Goal: Task Accomplishment & Management: Manage account settings

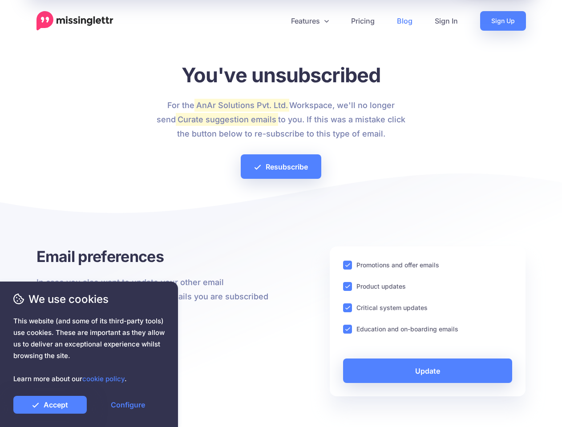
click at [281, 214] on div at bounding box center [280, 215] width 489 height 62
click at [277, 21] on icon at bounding box center [277, 21] width 4 height 4
click at [309, 21] on link "Features" at bounding box center [310, 21] width 60 height 20
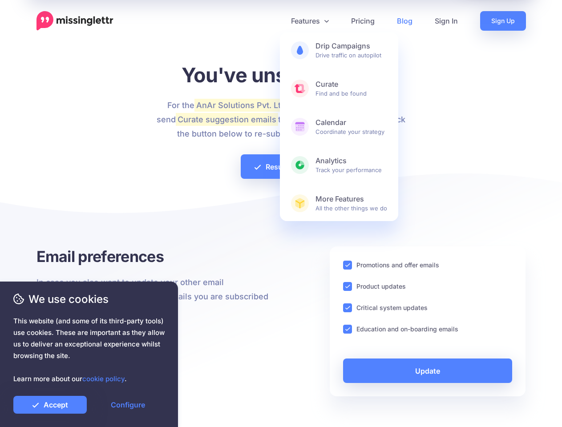
click at [347, 265] on ins at bounding box center [347, 265] width 9 height 9
click at [347, 287] on ins at bounding box center [347, 286] width 9 height 9
click at [347, 308] on ins at bounding box center [347, 307] width 9 height 9
click at [347, 329] on ins at bounding box center [347, 329] width 9 height 9
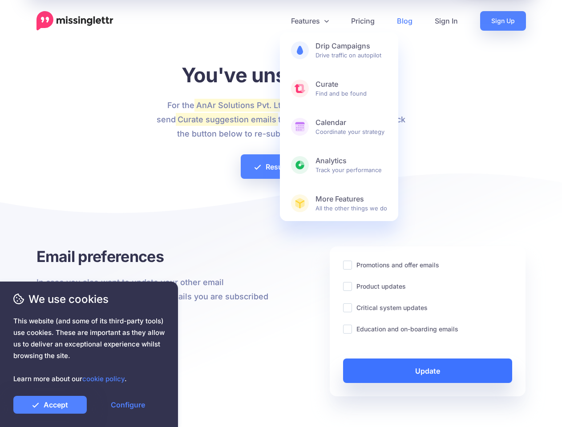
click at [428, 371] on link "Update" at bounding box center [428, 371] width 170 height 24
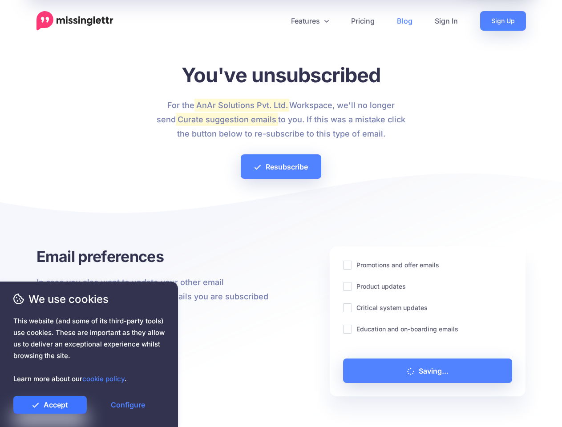
click at [50, 405] on link "Accept" at bounding box center [49, 405] width 73 height 18
